Goal: Task Accomplishment & Management: Use online tool/utility

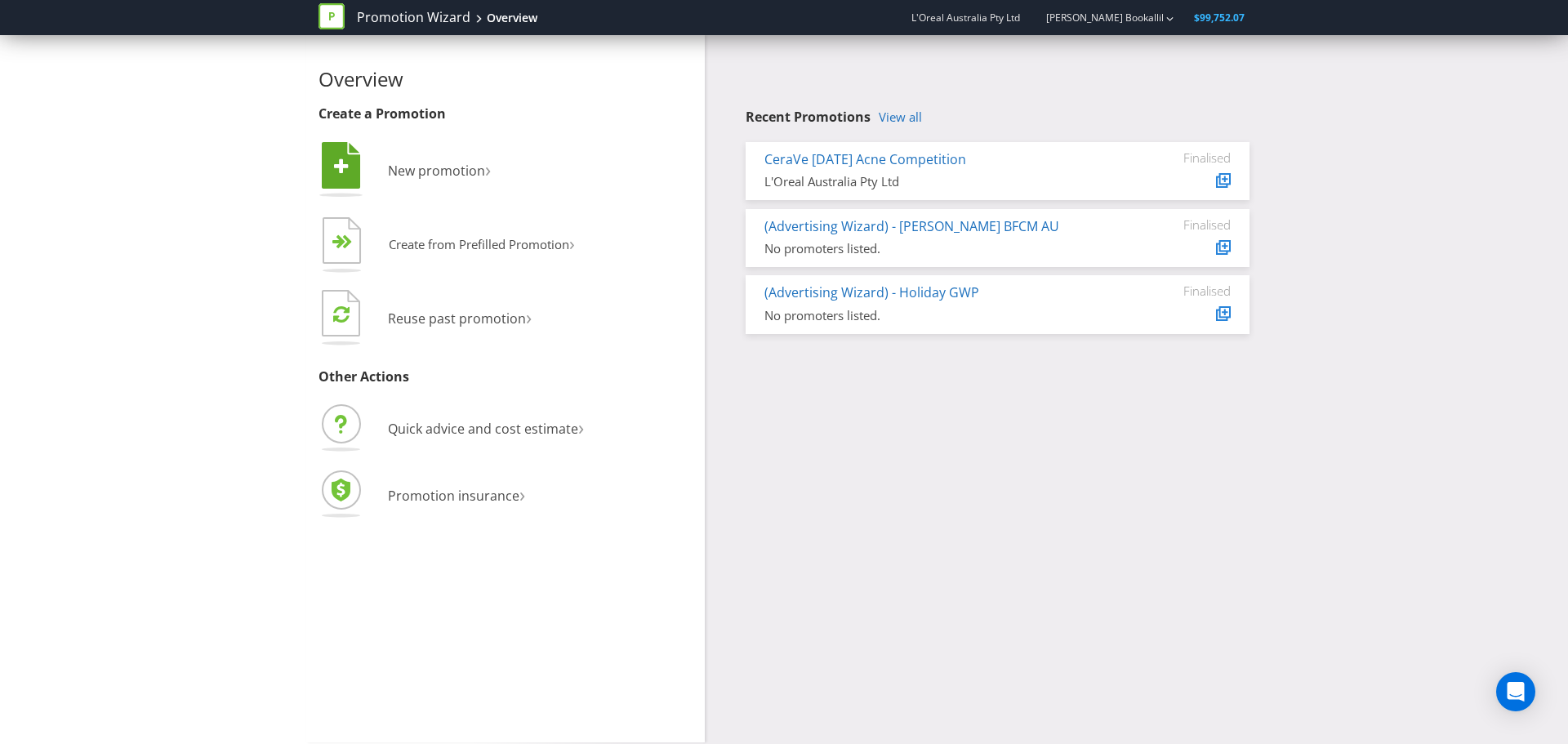
click at [464, 186] on li " New promotion ›" at bounding box center [505, 171] width 374 height 66
click at [463, 174] on span "New promotion" at bounding box center [436, 170] width 97 height 18
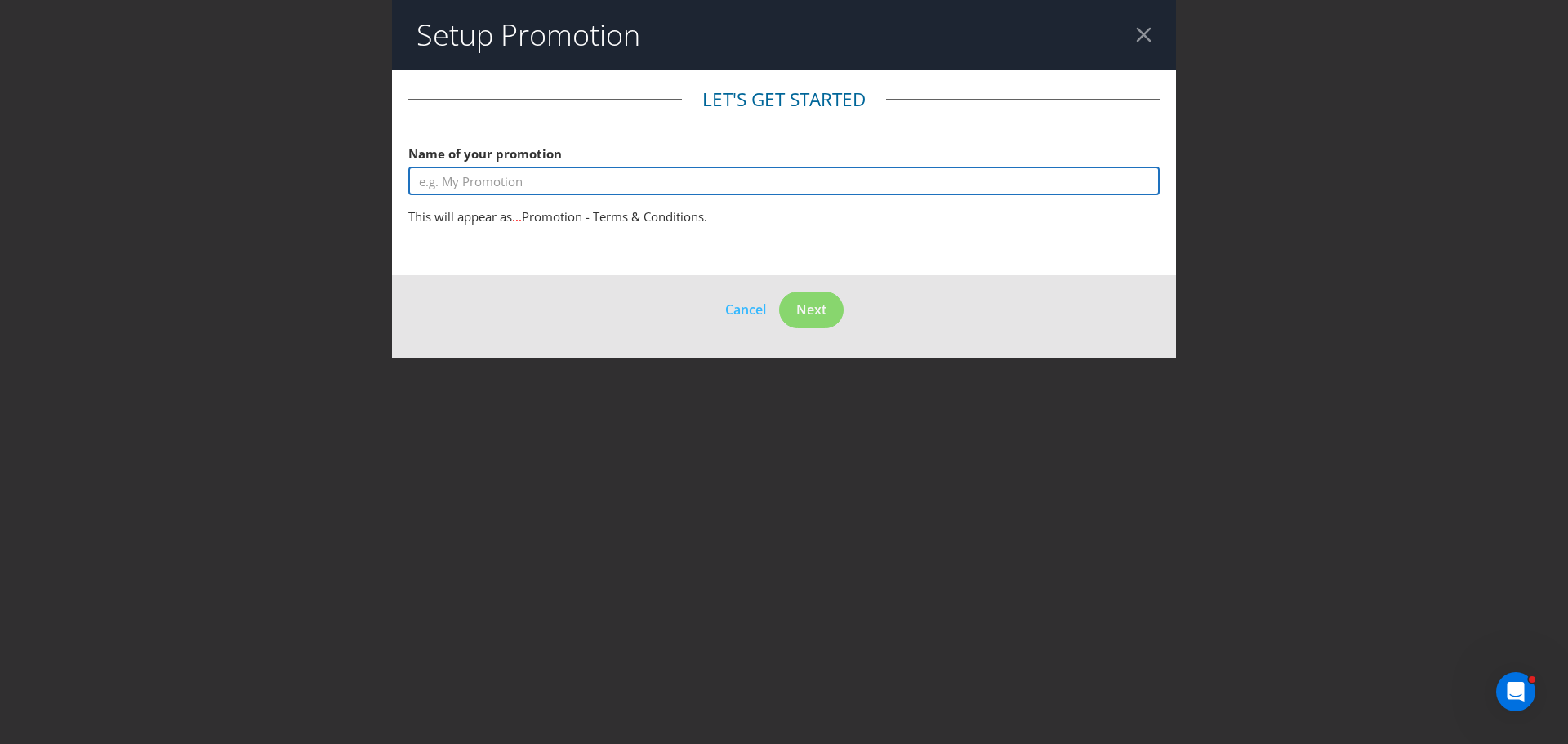
click at [556, 181] on input "text" at bounding box center [784, 181] width 751 height 29
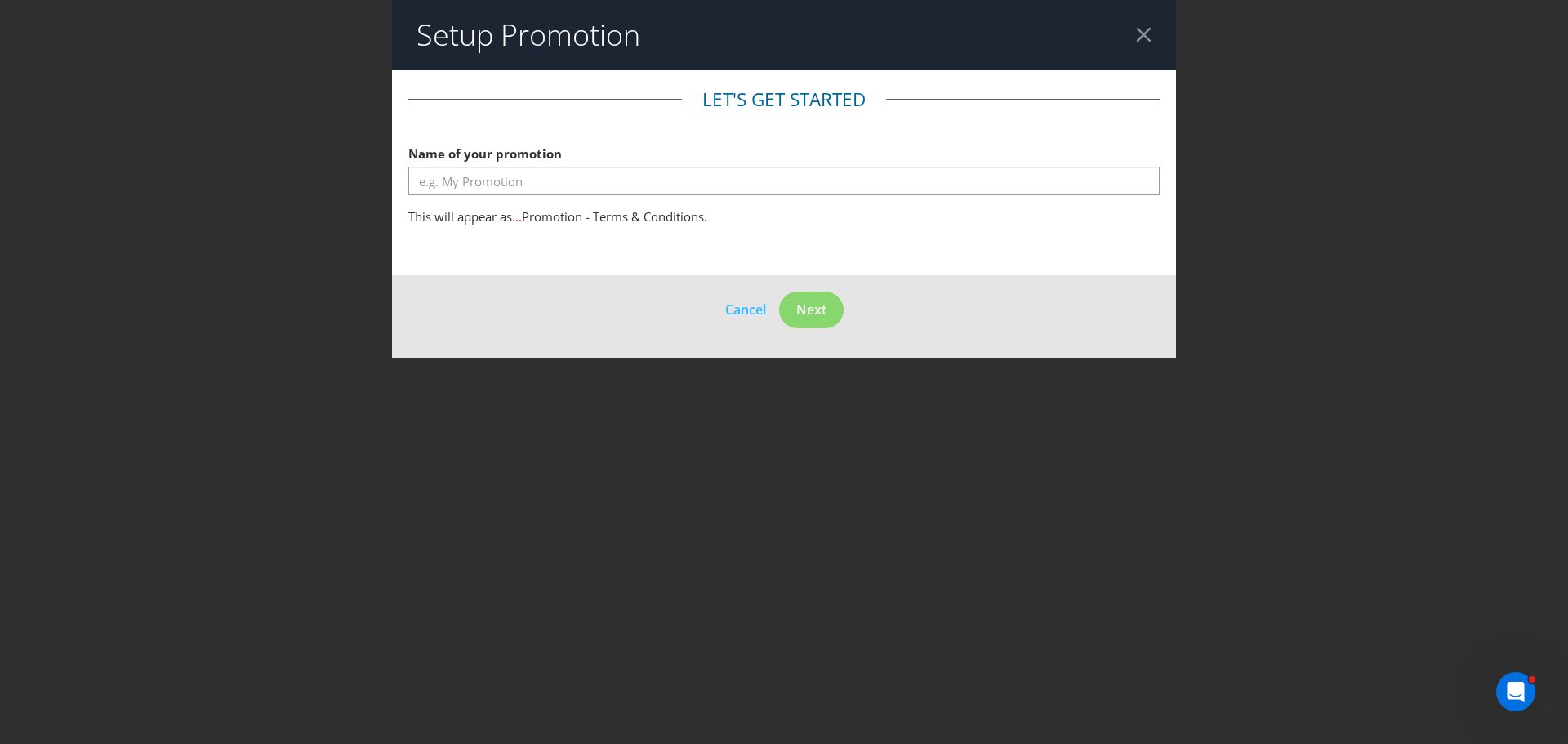
click at [1144, 34] on div at bounding box center [1144, 35] width 15 height 15
